Goal: Task Accomplishment & Management: Use online tool/utility

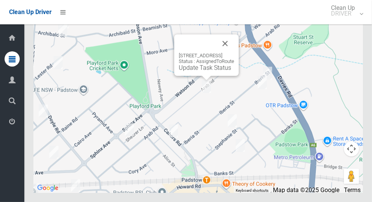
scroll to position [4044, 0]
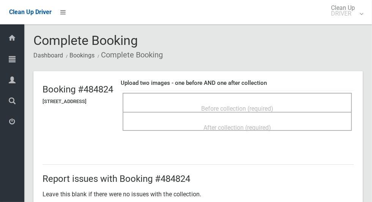
click at [253, 105] on span "Before collection (required)" at bounding box center [237, 108] width 72 height 7
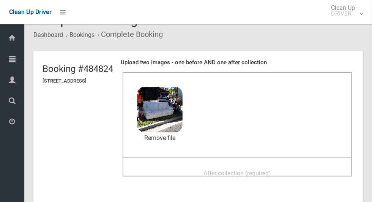
scroll to position [35, 0]
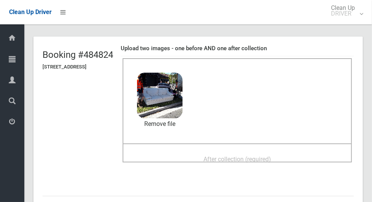
click at [289, 152] on div "After collection (required)" at bounding box center [237, 159] width 213 height 14
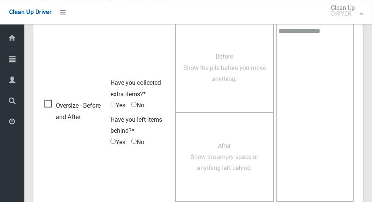
scroll to position [621, 0]
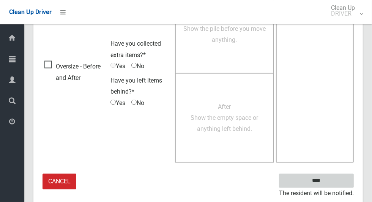
click at [330, 178] on input "****" at bounding box center [316, 181] width 75 height 14
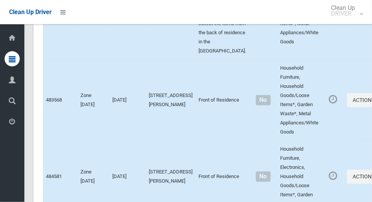
scroll to position [1724, 0]
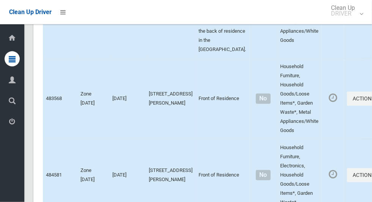
click at [372, 11] on icon "button" at bounding box center [376, 8] width 3 height 5
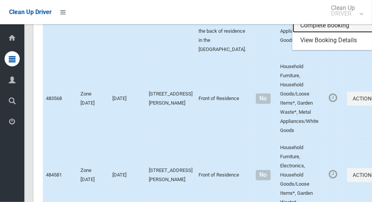
click at [312, 33] on link "Complete Booking" at bounding box center [338, 25] width 90 height 15
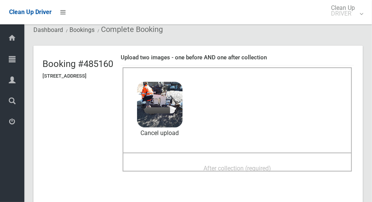
scroll to position [49, 0]
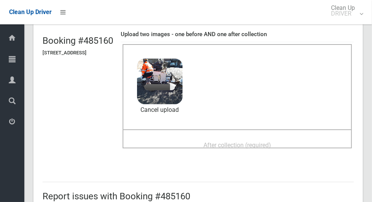
click at [298, 142] on div "After collection (required)" at bounding box center [237, 144] width 213 height 14
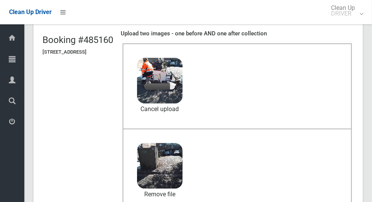
scroll to position [49, 0]
click at [181, 108] on link "Cancel upload" at bounding box center [160, 108] width 46 height 11
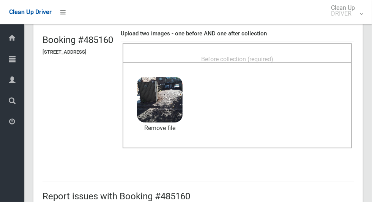
click at [282, 52] on div "Before collection (required)" at bounding box center [237, 59] width 213 height 14
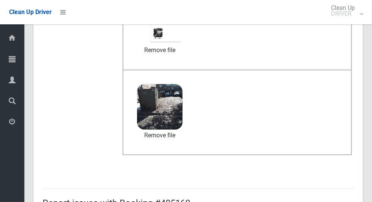
scroll to position [621, 0]
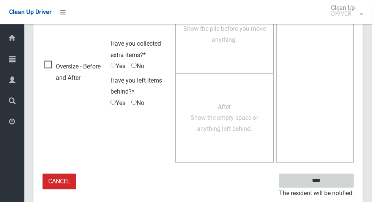
click at [340, 175] on input "****" at bounding box center [316, 181] width 75 height 14
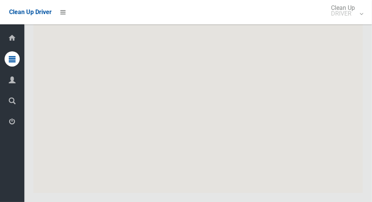
scroll to position [4073, 0]
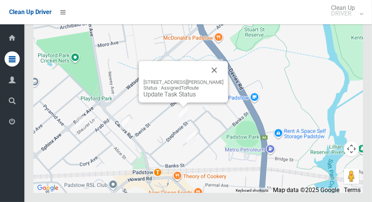
click at [219, 79] on button "Close" at bounding box center [214, 70] width 18 height 18
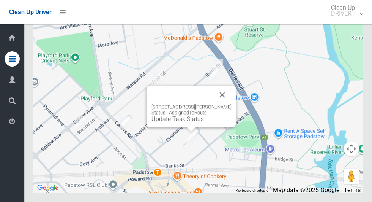
click at [223, 104] on button "Close" at bounding box center [222, 94] width 18 height 18
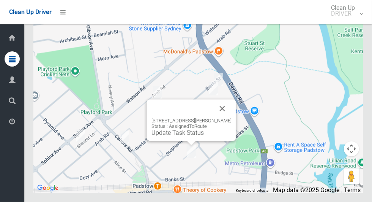
click at [227, 117] on button "Close" at bounding box center [222, 108] width 18 height 18
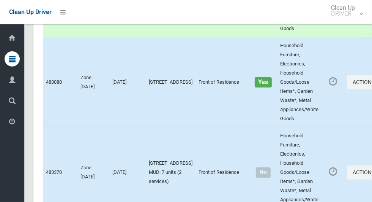
scroll to position [0, 0]
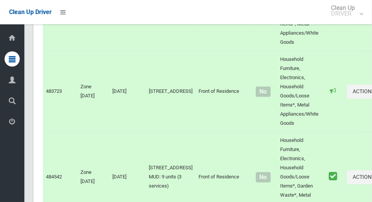
scroll to position [4073, 0]
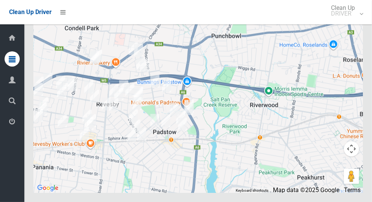
click at [9, 125] on icon at bounding box center [12, 121] width 7 height 15
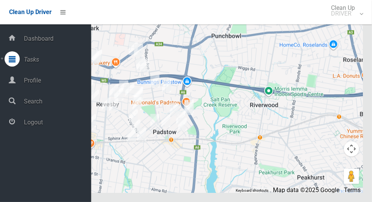
click at [42, 126] on span "Logout" at bounding box center [56, 121] width 69 height 7
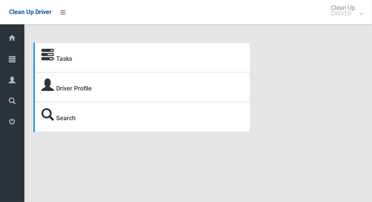
click at [9, 64] on icon at bounding box center [12, 58] width 7 height 15
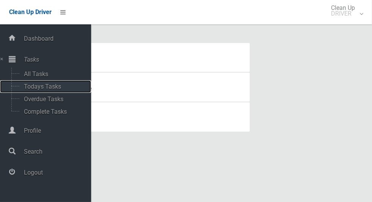
click at [24, 86] on span "Todays Tasks" at bounding box center [53, 86] width 63 height 7
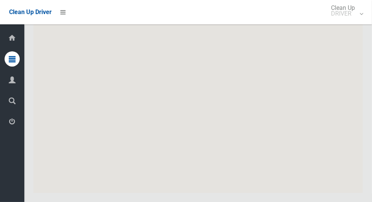
scroll to position [3833, 0]
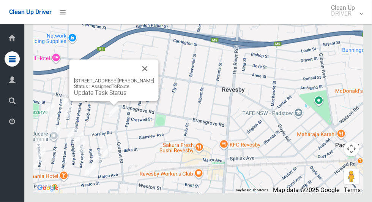
click at [86, 101] on div "6 Burtenshaw Street, PANANIA NSW 2213 Status : AssignedToRoute Update Task Stat…" at bounding box center [113, 79] width 89 height 41
click at [88, 96] on link "Update Task Status" at bounding box center [100, 92] width 52 height 7
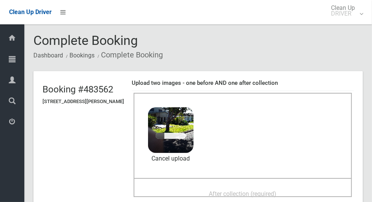
click at [268, 190] on span "After collection (required)" at bounding box center [243, 193] width 68 height 7
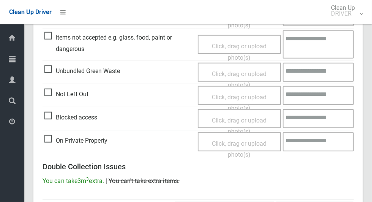
scroll to position [621, 0]
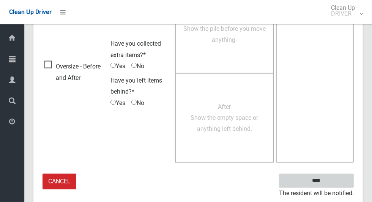
click at [331, 178] on input "****" at bounding box center [316, 181] width 75 height 14
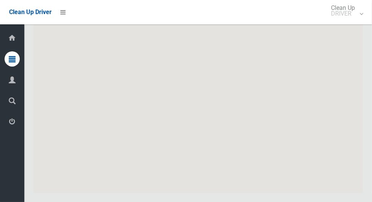
scroll to position [3833, 0]
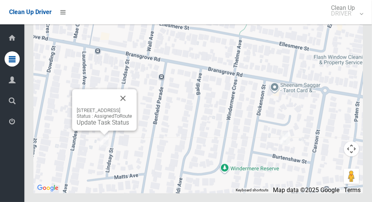
click at [132, 107] on button "Close" at bounding box center [123, 98] width 18 height 18
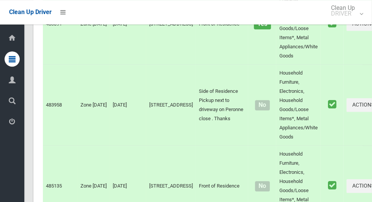
scroll to position [0, 0]
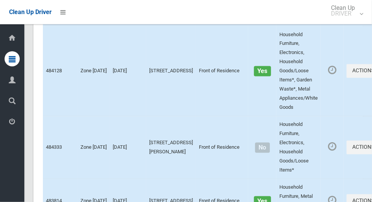
scroll to position [3833, 0]
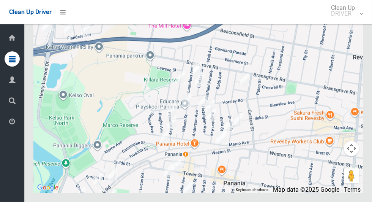
click at [261, 116] on div at bounding box center [198, 98] width 330 height 190
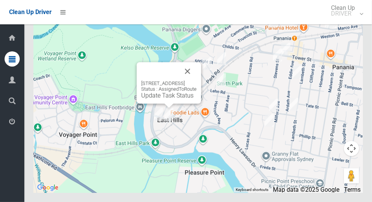
click at [197, 81] on button "Close" at bounding box center [187, 71] width 18 height 18
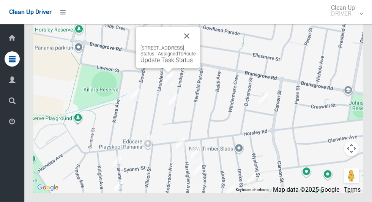
click at [196, 45] on button "Close" at bounding box center [187, 36] width 18 height 18
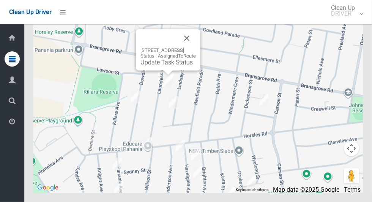
click at [196, 47] on button "Close" at bounding box center [187, 38] width 18 height 18
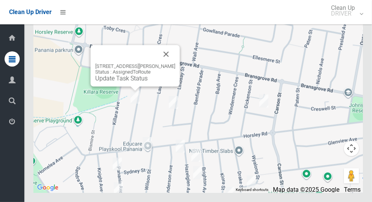
click at [170, 63] on button "Close" at bounding box center [166, 54] width 18 height 18
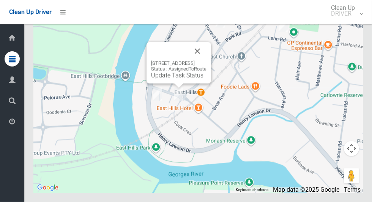
click at [207, 60] on button "Close" at bounding box center [197, 51] width 18 height 18
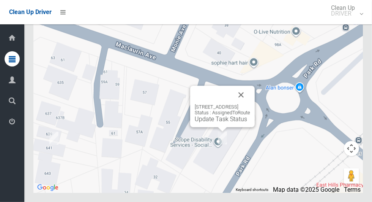
click at [215, 123] on link "Update Task Status" at bounding box center [221, 118] width 52 height 7
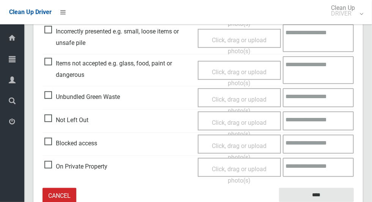
scroll to position [245, 0]
click at [48, 115] on span "Not Left Out" at bounding box center [66, 119] width 44 height 11
click at [261, 122] on span "Click, drag or upload photo(s)" at bounding box center [239, 127] width 55 height 19
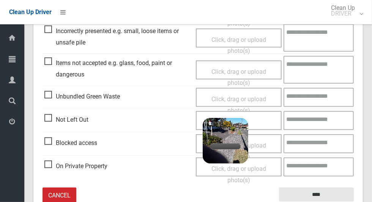
scroll to position [261, 0]
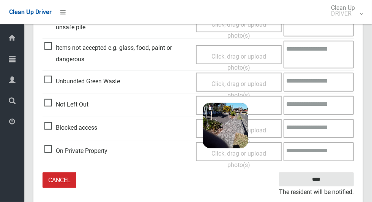
click at [322, 108] on textarea at bounding box center [319, 105] width 70 height 19
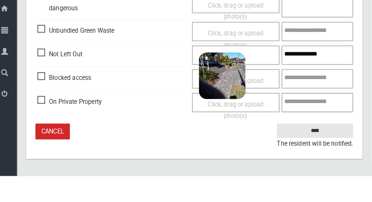
scroll to position [282, 0]
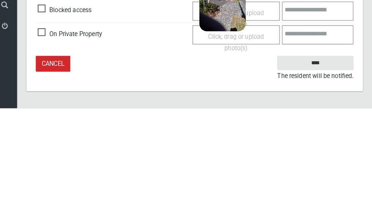
type textarea "**********"
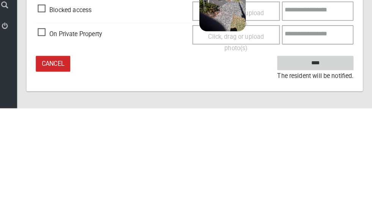
click at [338, 155] on input "****" at bounding box center [316, 157] width 75 height 14
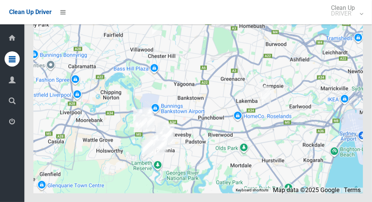
scroll to position [3833, 0]
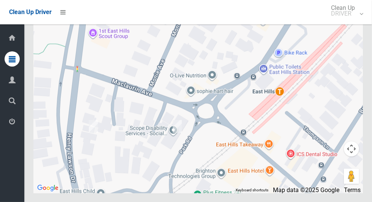
click at [245, 74] on div at bounding box center [198, 98] width 330 height 190
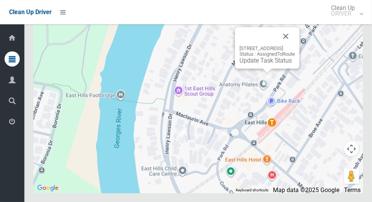
click at [295, 45] on button "Close" at bounding box center [286, 36] width 18 height 18
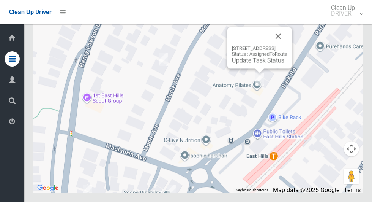
click at [287, 45] on button "Close" at bounding box center [278, 36] width 18 height 18
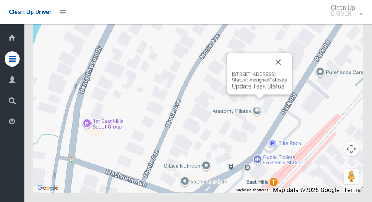
click at [287, 71] on button "Close" at bounding box center [278, 62] width 18 height 18
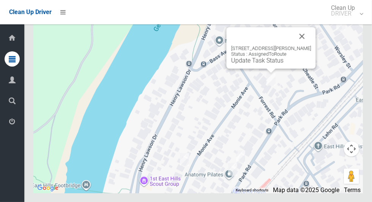
click at [307, 45] on button "Close" at bounding box center [302, 36] width 18 height 18
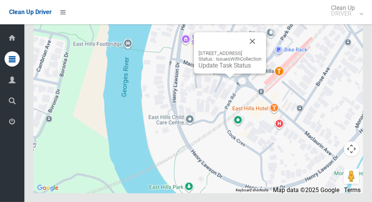
click at [262, 50] on button "Close" at bounding box center [252, 41] width 18 height 18
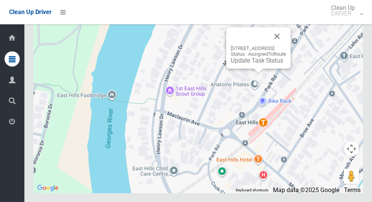
click at [251, 64] on link "Update Task Status" at bounding box center [257, 60] width 52 height 7
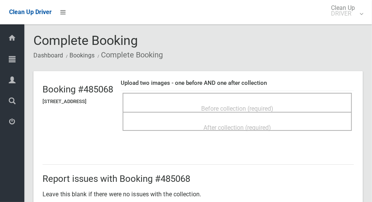
click at [304, 104] on div "Before collection (required)" at bounding box center [237, 108] width 213 height 14
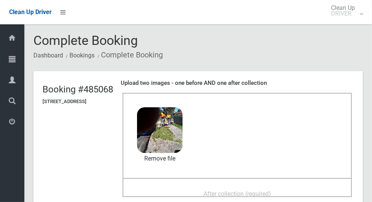
click at [267, 190] on span "After collection (required)" at bounding box center [238, 193] width 68 height 7
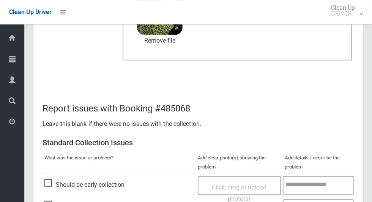
scroll to position [621, 0]
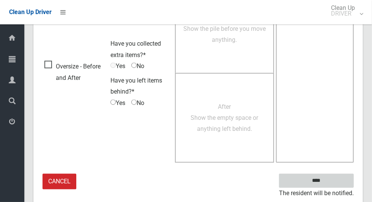
click at [333, 176] on input "****" at bounding box center [316, 181] width 75 height 14
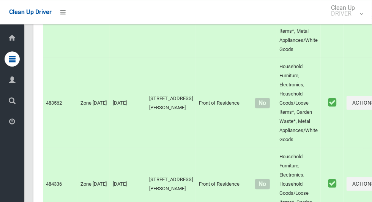
scroll to position [3833, 0]
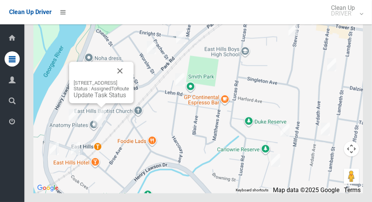
click at [95, 98] on link "Update Task Status" at bounding box center [100, 94] width 52 height 7
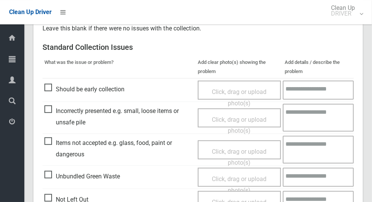
scroll to position [213, 0]
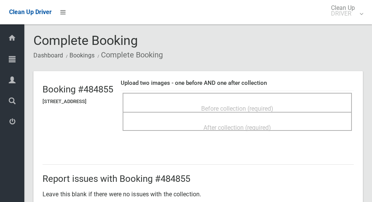
scroll to position [224, 0]
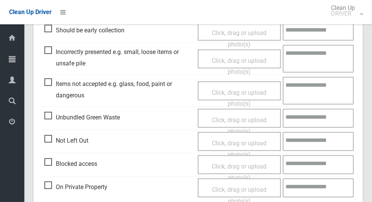
click at [47, 136] on span "Not Left Out" at bounding box center [66, 140] width 44 height 11
click at [266, 141] on span "Click, drag or upload photo(s)" at bounding box center [239, 148] width 55 height 19
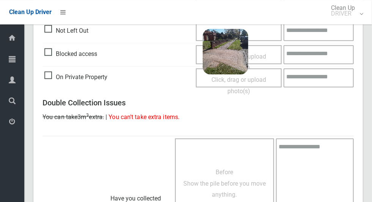
scroll to position [490, 0]
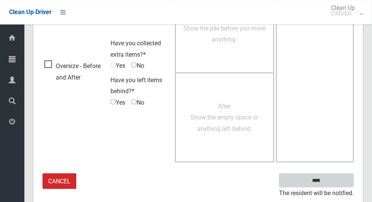
click at [340, 174] on input "****" at bounding box center [316, 180] width 75 height 14
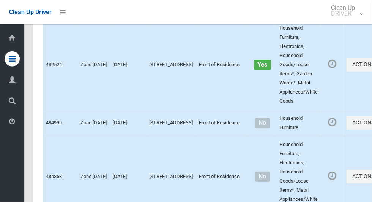
scroll to position [3833, 0]
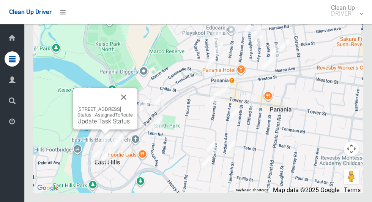
click at [133, 106] on button "Close" at bounding box center [124, 97] width 18 height 18
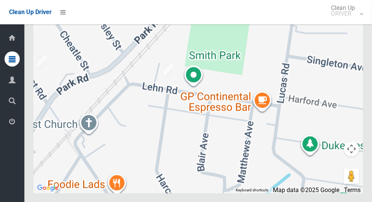
click at [90, 77] on div at bounding box center [198, 98] width 330 height 190
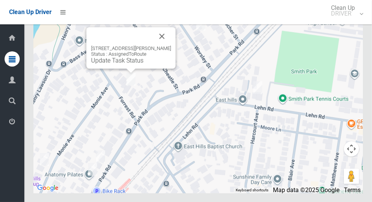
click at [126, 64] on link "Update Task Status" at bounding box center [117, 60] width 52 height 7
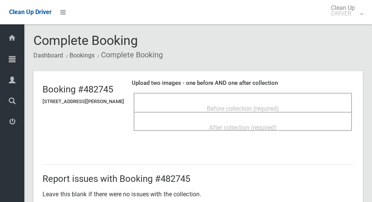
click at [294, 101] on div "Before collection (required)" at bounding box center [243, 108] width 202 height 14
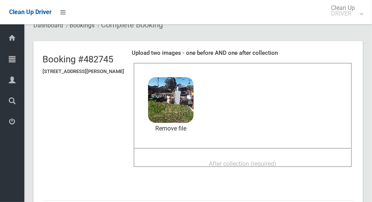
scroll to position [47, 0]
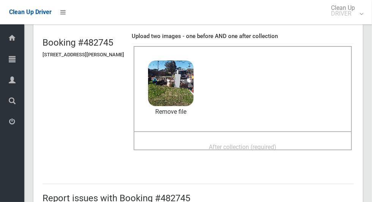
click at [294, 141] on div "After collection (required)" at bounding box center [243, 146] width 202 height 14
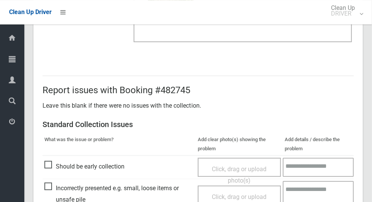
scroll to position [621, 0]
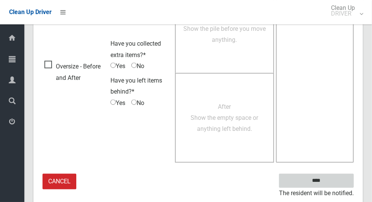
click at [330, 183] on input "****" at bounding box center [316, 181] width 75 height 14
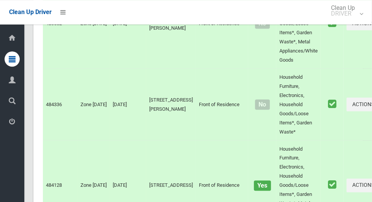
scroll to position [3833, 0]
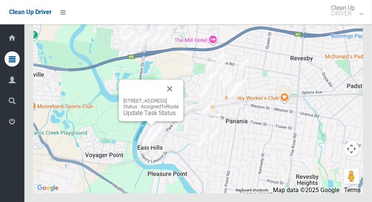
click at [145, 116] on link "Update Task Status" at bounding box center [149, 112] width 52 height 7
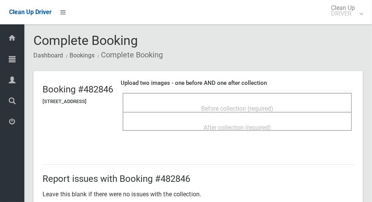
click at [306, 102] on div "Before collection (required)" at bounding box center [237, 108] width 213 height 14
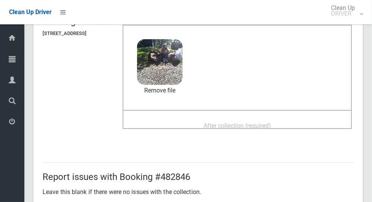
scroll to position [71, 0]
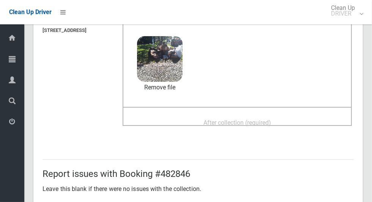
click at [307, 115] on div "After collection (required)" at bounding box center [237, 122] width 213 height 14
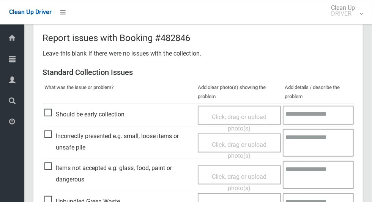
scroll to position [621, 0]
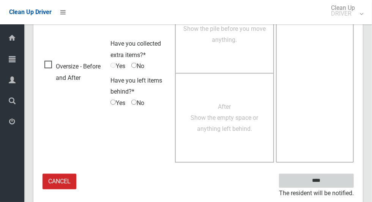
click at [339, 174] on input "****" at bounding box center [316, 181] width 75 height 14
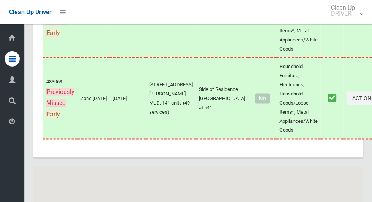
scroll to position [3833, 0]
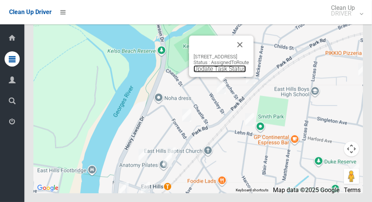
click at [221, 72] on link "Update Task Status" at bounding box center [220, 68] width 52 height 7
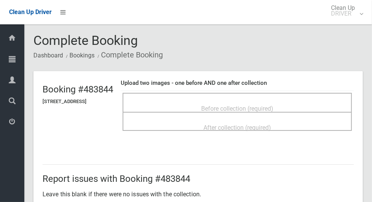
click at [265, 106] on span "Before collection (required)" at bounding box center [237, 108] width 72 height 7
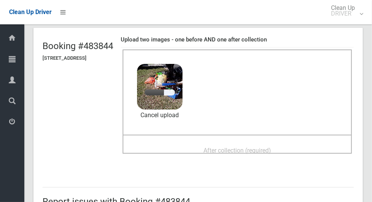
scroll to position [43, 0]
click at [303, 150] on div "After collection (required)" at bounding box center [237, 150] width 213 height 14
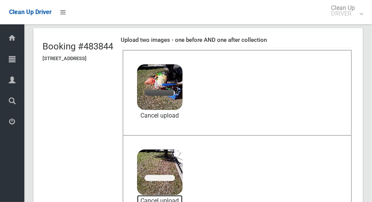
click at [183, 198] on link "Cancel upload" at bounding box center [160, 200] width 46 height 11
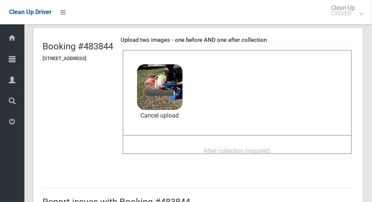
click at [302, 146] on div "After collection (required)" at bounding box center [237, 150] width 213 height 14
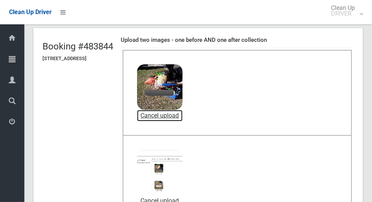
click at [183, 114] on link "Cancel upload" at bounding box center [160, 115] width 46 height 11
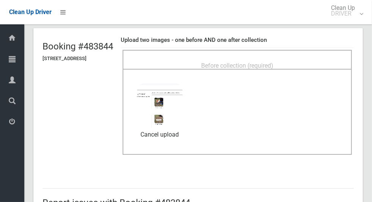
click at [240, 62] on span "Before collection (required)" at bounding box center [237, 65] width 72 height 7
click at [314, 58] on div "Before collection (required)" at bounding box center [237, 65] width 213 height 14
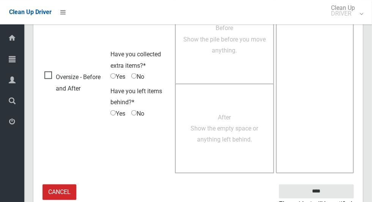
scroll to position [621, 0]
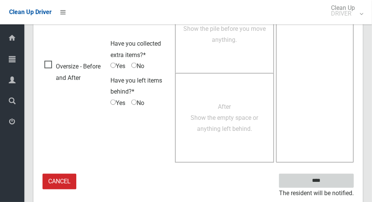
click at [342, 176] on input "****" at bounding box center [316, 181] width 75 height 14
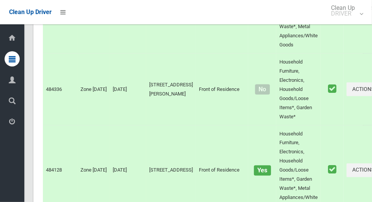
scroll to position [3833, 0]
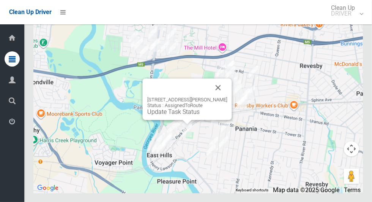
click at [227, 103] on div "4 Lehn Road, EAST HILLS NSW 2213 Status : AssignedToRoute Update Task Status" at bounding box center [187, 98] width 89 height 41
click at [217, 96] on button "Close" at bounding box center [218, 87] width 18 height 18
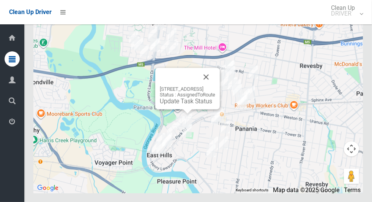
click at [187, 104] on div "22 Park Road, EAST HILLS NSW 2213 Status : AssignedToRoute Update Task Status" at bounding box center [187, 95] width 55 height 19
click at [188, 104] on link "Update Task Status" at bounding box center [186, 100] width 52 height 7
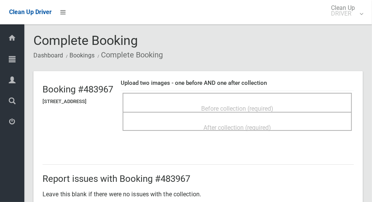
click at [302, 103] on div "Before collection (required)" at bounding box center [237, 108] width 213 height 14
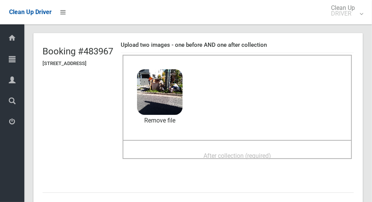
scroll to position [37, 0]
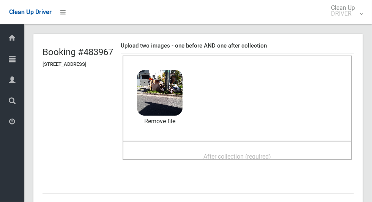
click at [298, 153] on div "After collection (required)" at bounding box center [237, 156] width 213 height 14
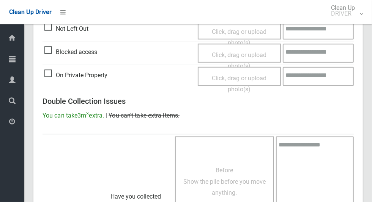
scroll to position [621, 0]
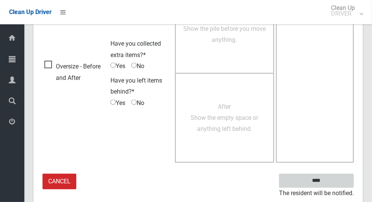
click at [330, 182] on input "****" at bounding box center [316, 181] width 75 height 14
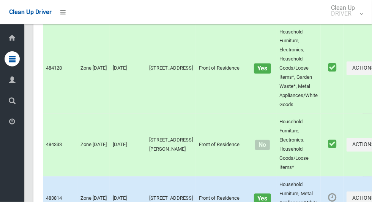
scroll to position [3833, 0]
